Goal: Task Accomplishment & Management: Use online tool/utility

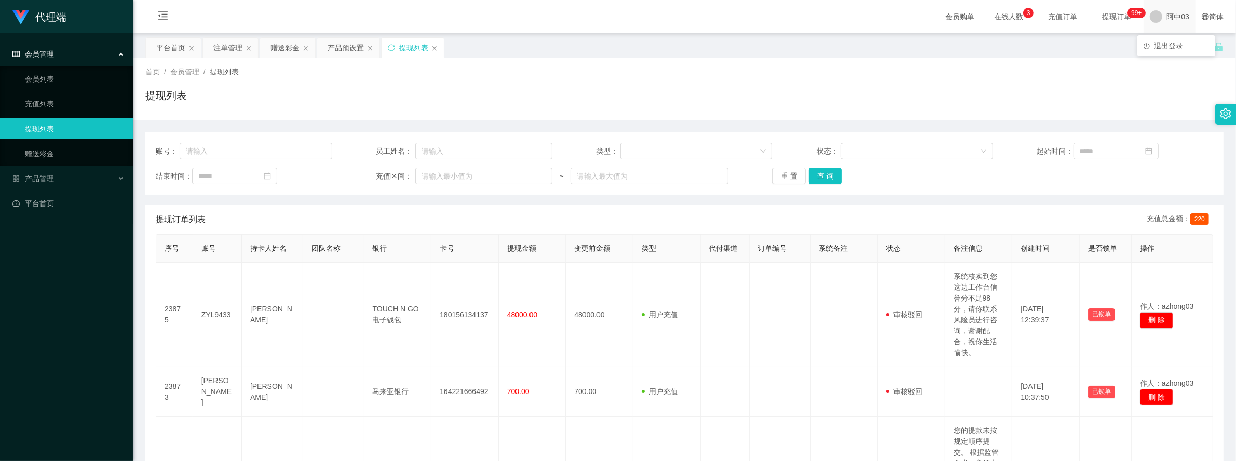
click at [1153, 19] on span at bounding box center [1155, 16] width 12 height 12
click at [1168, 42] on span "退出登录" at bounding box center [1168, 46] width 29 height 8
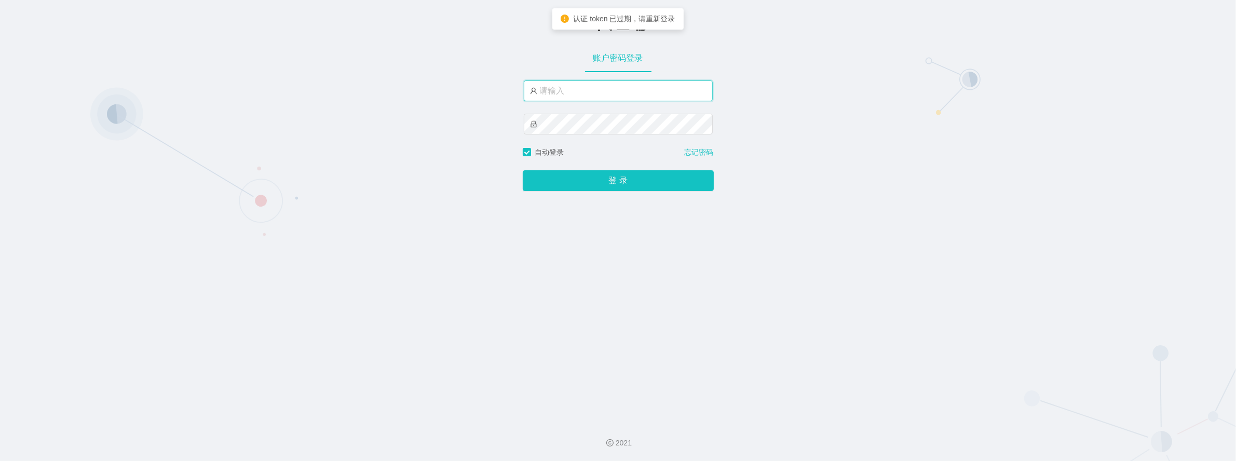
type input "azhong01"
click at [632, 96] on input "azhong01" at bounding box center [618, 90] width 189 height 21
click at [380, 165] on div "-代理端 账户密码登录 azhong01 自动登录 忘记密码 登 录" at bounding box center [618, 206] width 1236 height 413
click at [569, 178] on button "登 录" at bounding box center [618, 180] width 191 height 21
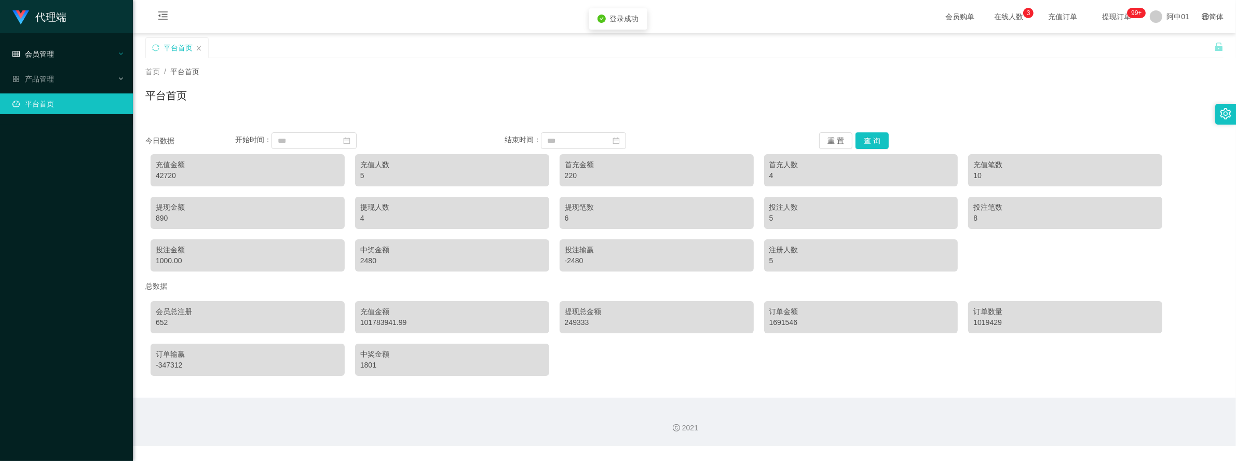
click at [60, 57] on div "会员管理" at bounding box center [66, 54] width 133 height 21
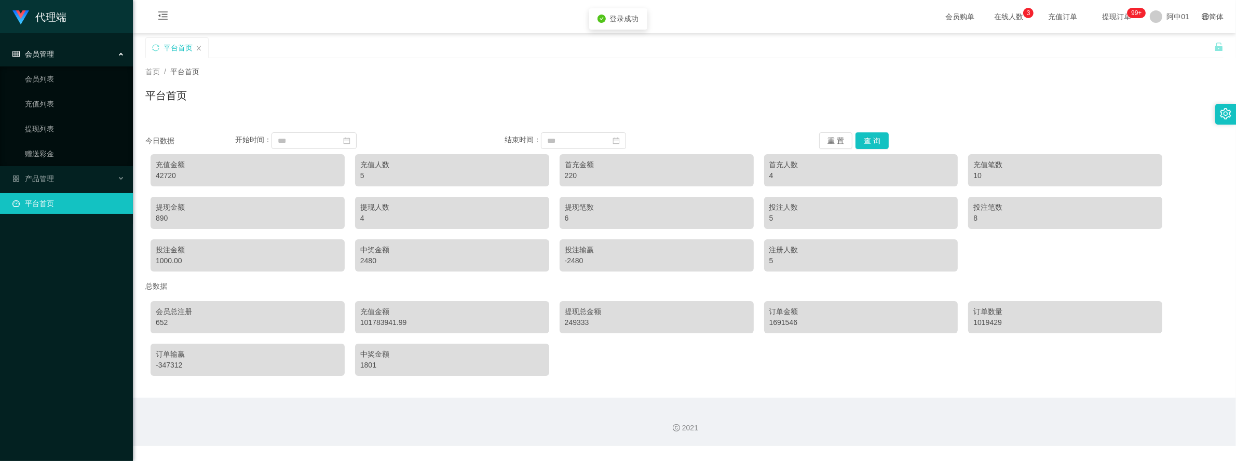
click at [58, 61] on div "会员管理" at bounding box center [66, 54] width 133 height 21
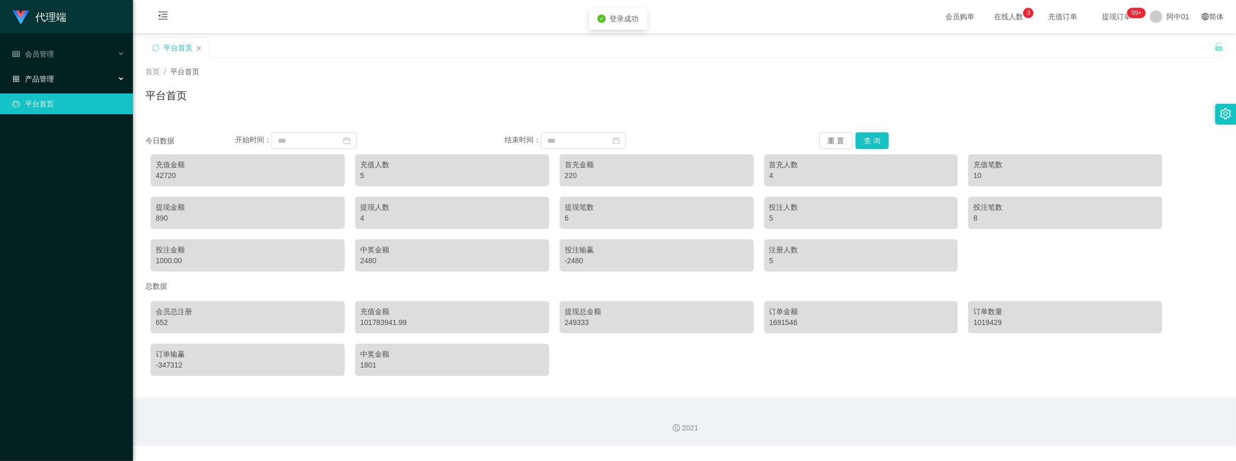
click at [92, 84] on div "产品管理" at bounding box center [66, 78] width 133 height 21
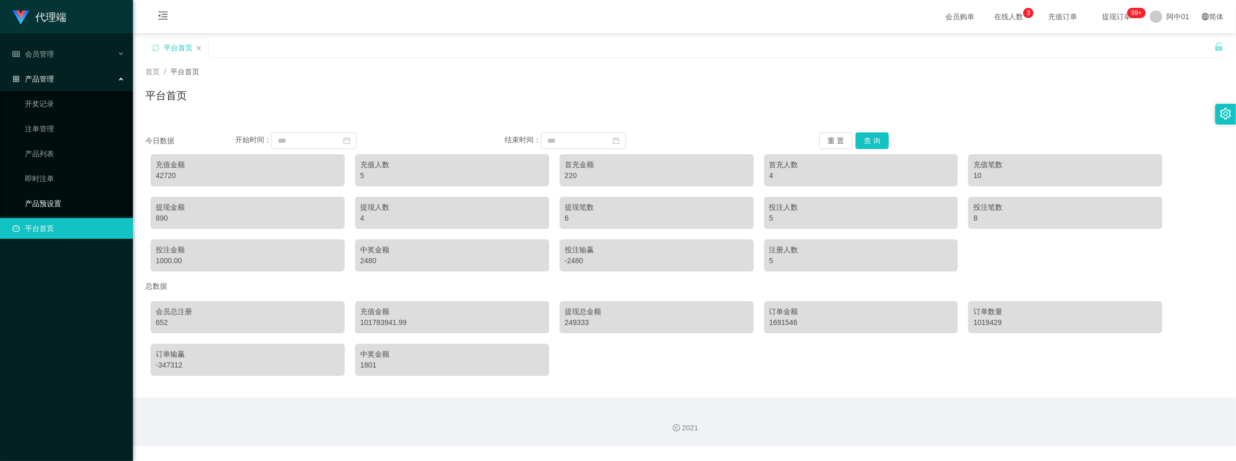
click at [48, 205] on link "产品预设置" at bounding box center [75, 203] width 100 height 21
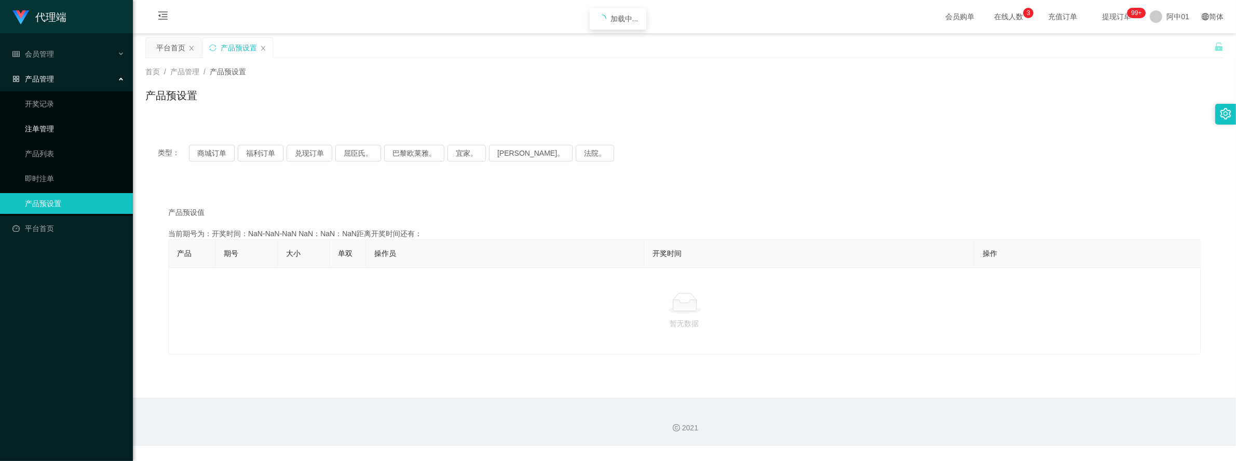
click at [48, 131] on link "注单管理" at bounding box center [75, 128] width 100 height 21
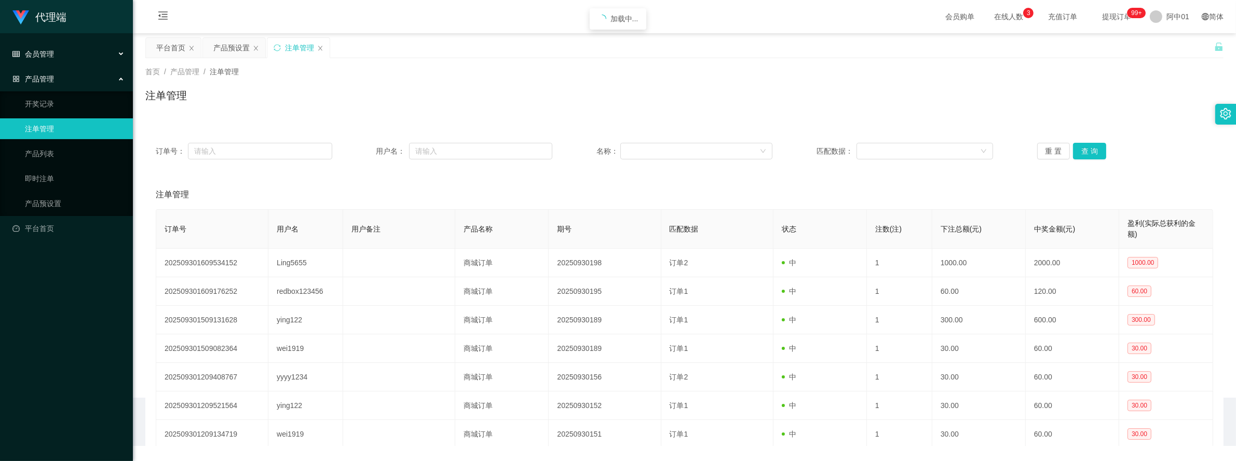
click at [61, 53] on div "会员管理" at bounding box center [66, 54] width 133 height 21
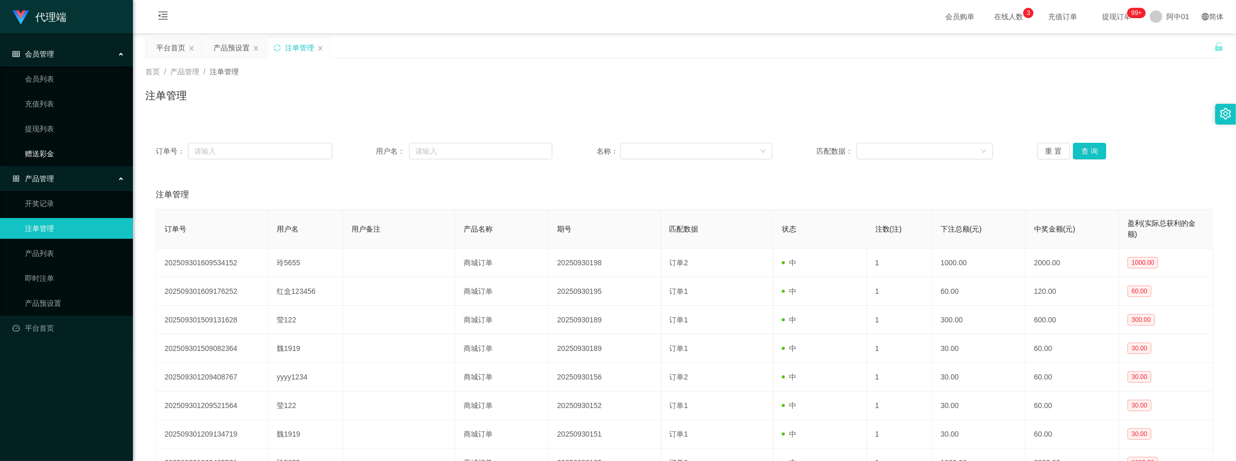
click at [53, 153] on link "赠送彩金" at bounding box center [75, 153] width 100 height 21
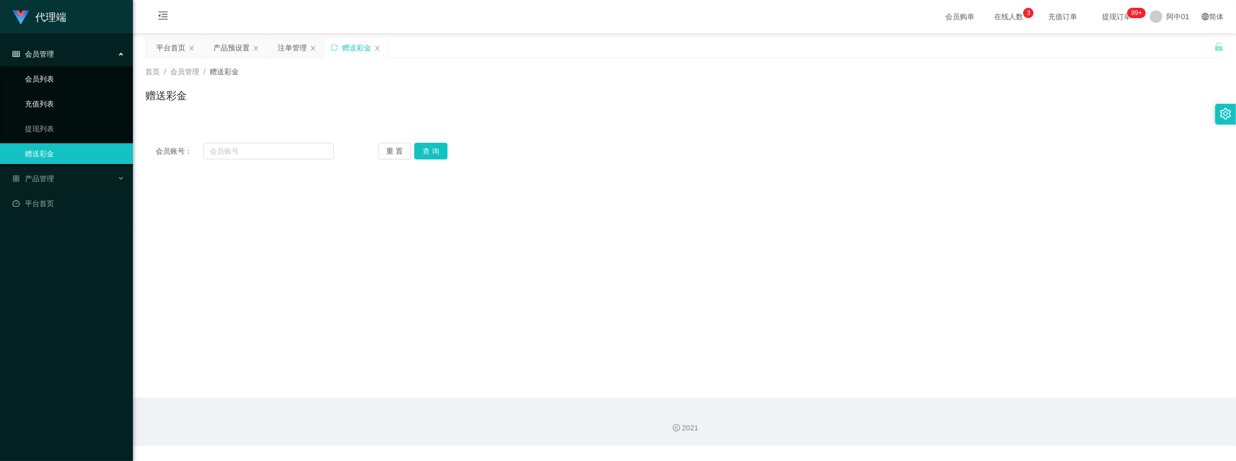
click at [53, 79] on link "会员列表" at bounding box center [75, 78] width 100 height 21
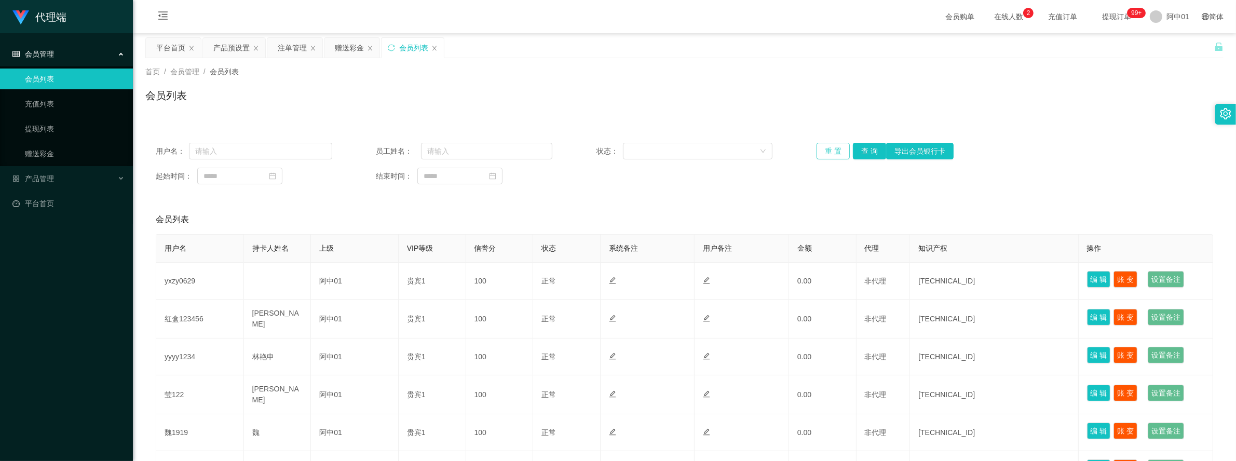
click at [829, 150] on button "重 置" at bounding box center [832, 151] width 33 height 17
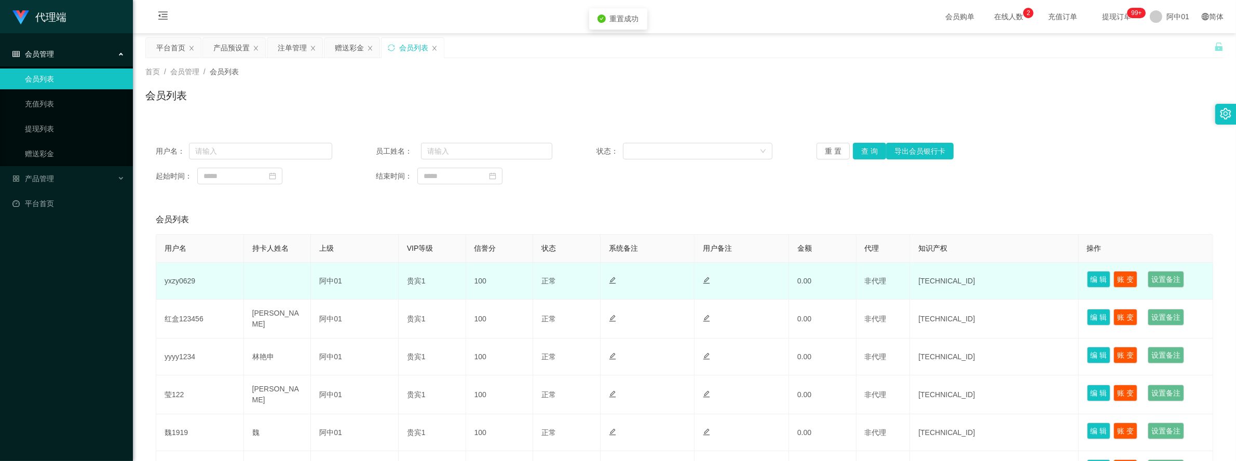
click at [186, 281] on td "yxzy0629" at bounding box center [200, 281] width 88 height 37
click at [189, 276] on td "yxzy0629" at bounding box center [200, 281] width 88 height 37
drag, startPoint x: 189, startPoint y: 276, endPoint x: 378, endPoint y: 281, distance: 188.5
click at [378, 281] on td "阿中01" at bounding box center [355, 281] width 88 height 37
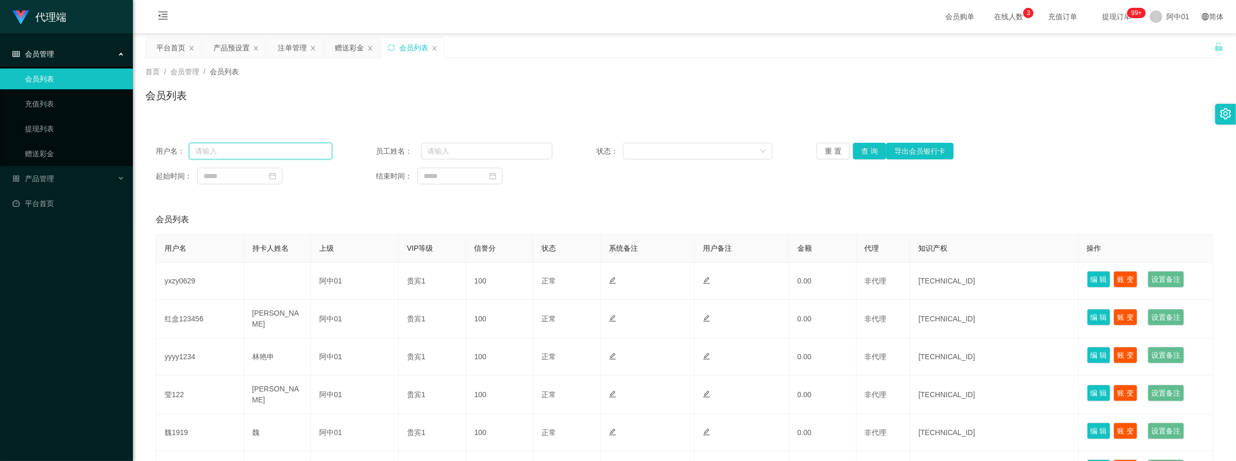
click at [267, 155] on input "text" at bounding box center [260, 151] width 143 height 17
type input "223330"
click at [853, 152] on button "查 询" at bounding box center [869, 151] width 33 height 17
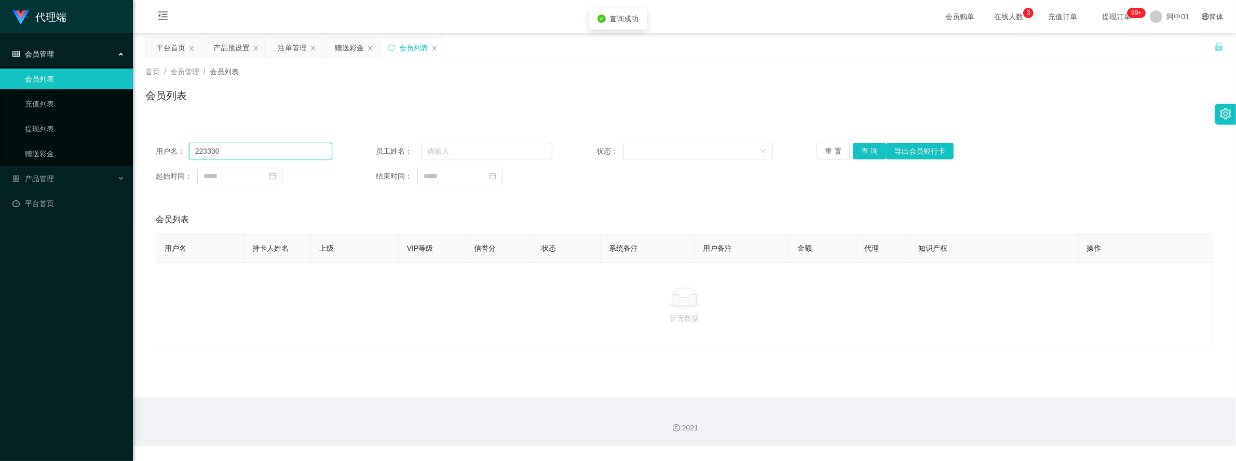
drag, startPoint x: 261, startPoint y: 154, endPoint x: 12, endPoint y: 141, distance: 248.9
click at [12, 141] on section "代理端 会员管理 会员列表 充值列表 提现列表 赠送彩金 产品管理 开奖记录 注单管理 产品列表 即时注单 产品预设置 平台首页 保存配置 重置配置 整体风格…" at bounding box center [618, 223] width 1236 height 446
click at [216, 47] on div "产品预设置" at bounding box center [231, 48] width 36 height 20
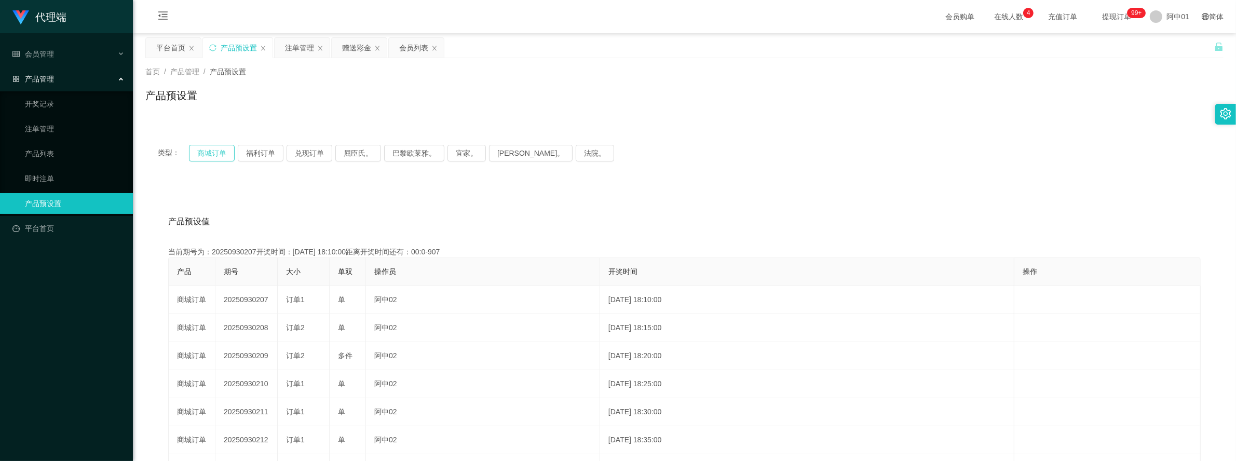
click at [220, 155] on button "商城订单" at bounding box center [212, 153] width 46 height 17
click at [363, 203] on div "产品预设值 添加期号 当前期号为：20250930211开奖时间：[DATE] 18:30:00距离开奖时间还有： 产品 期号 大小 单双 操作员 开奖时间 …" at bounding box center [684, 398] width 1078 height 428
click at [198, 152] on button "商城订单" at bounding box center [212, 153] width 46 height 17
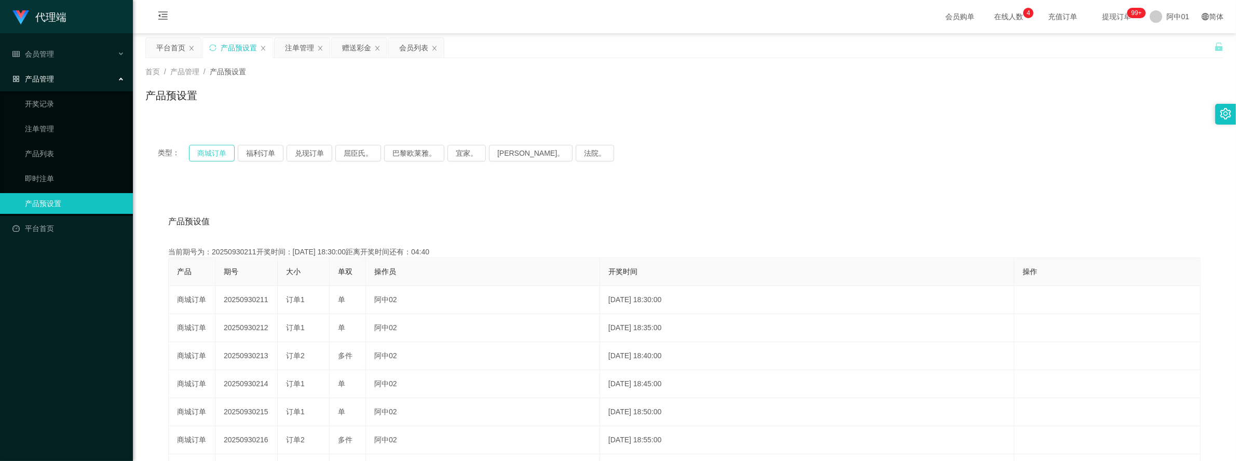
click at [198, 152] on button "商城订单" at bounding box center [212, 153] width 46 height 17
click at [361, 49] on div "赠送彩金" at bounding box center [356, 48] width 29 height 20
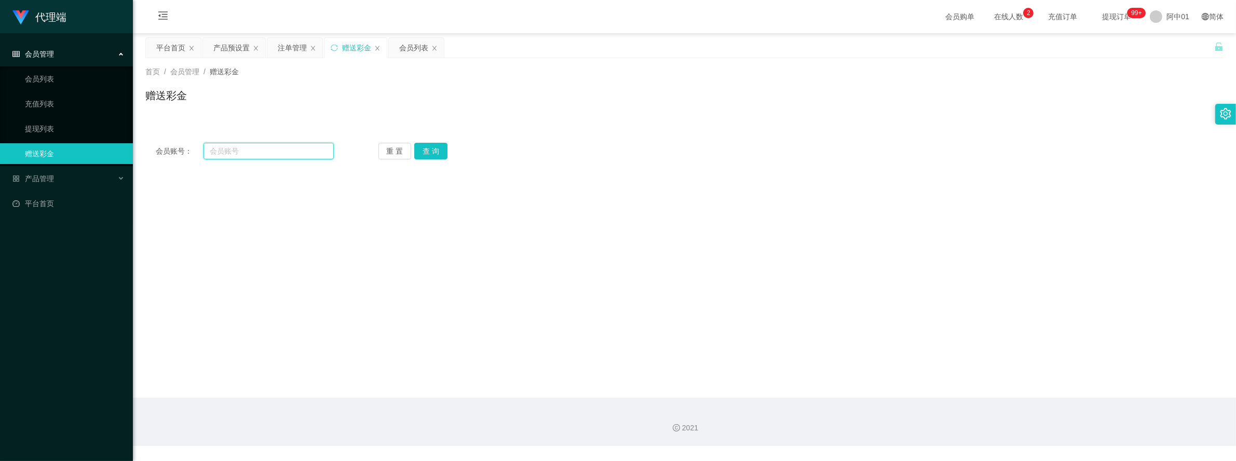
click at [295, 157] on input "text" at bounding box center [268, 151] width 130 height 17
paste input "paulyts"
type input "paulyts"
click at [431, 154] on button "查 询" at bounding box center [430, 151] width 33 height 17
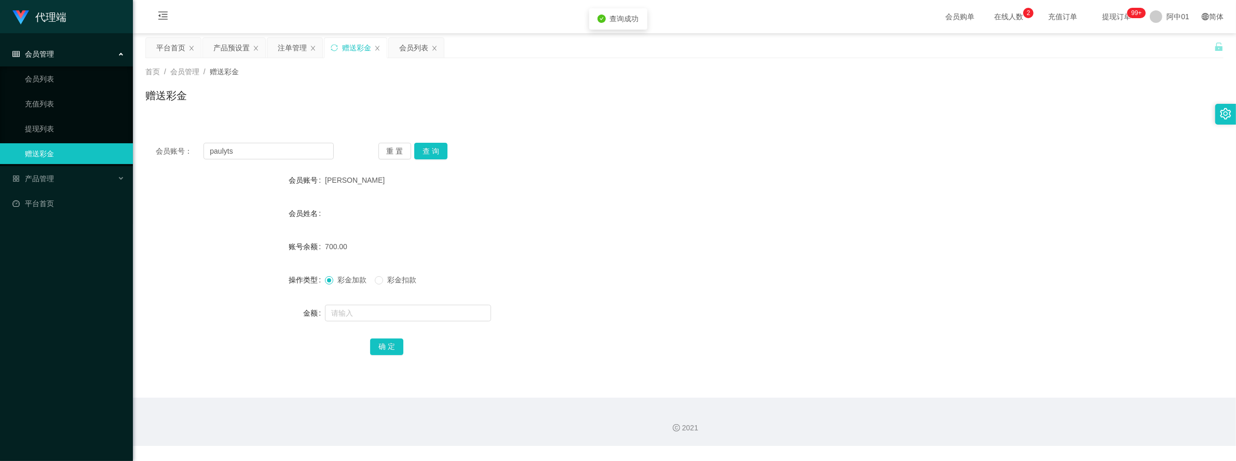
click at [704, 217] on div "会员姓名" at bounding box center [684, 213] width 1078 height 21
click at [797, 118] on div "首页 / 会员管理 / 赠送彩金 / 赠送彩金" at bounding box center [684, 89] width 1103 height 62
click at [383, 325] on form "会员账号 保利茨 会员姓名 账号余额 700.00 操作类型 彩金加款 彩金扣款 金额 确 定" at bounding box center [684, 263] width 1078 height 187
click at [385, 319] on input "text" at bounding box center [408, 313] width 166 height 17
type input "700"
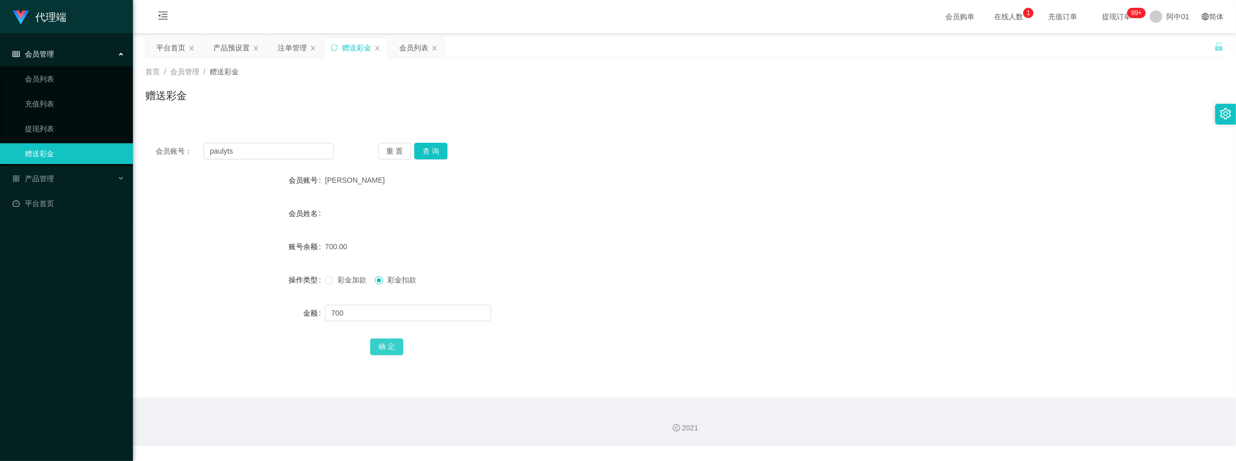
click at [379, 341] on button "确 定" at bounding box center [386, 346] width 33 height 17
click at [654, 289] on div "彩金加款 彩金扣款" at bounding box center [639, 279] width 629 height 21
